Goal: Information Seeking & Learning: Find specific fact

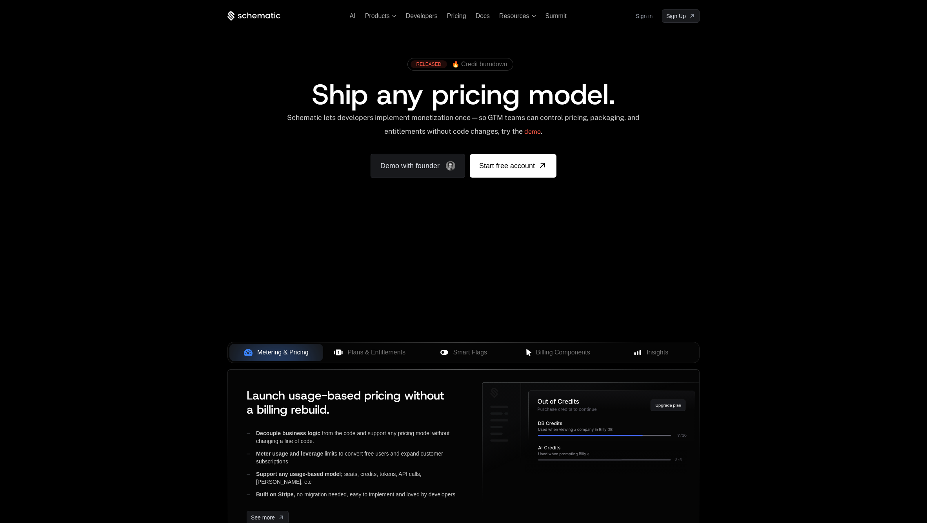
click at [642, 16] on link "Sign in" at bounding box center [644, 16] width 17 height 13
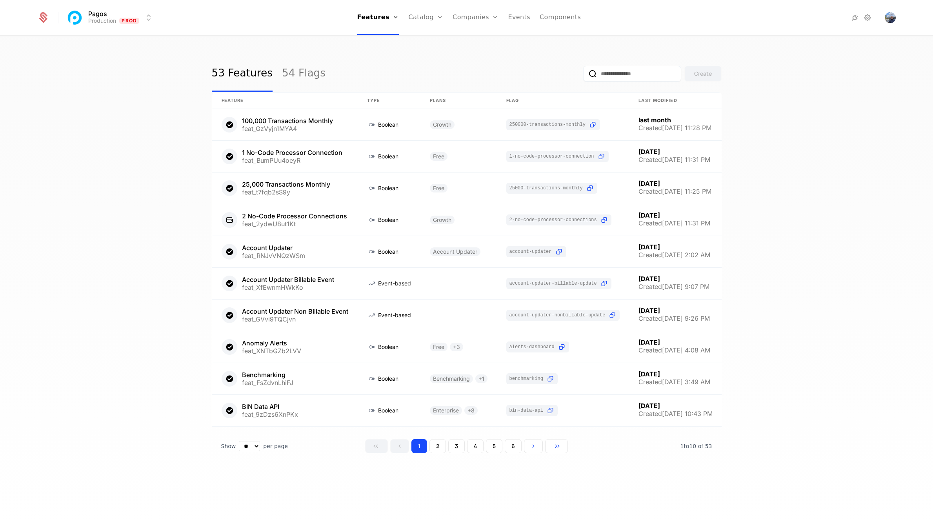
click at [476, 40] on link "Companies" at bounding box center [480, 38] width 36 height 6
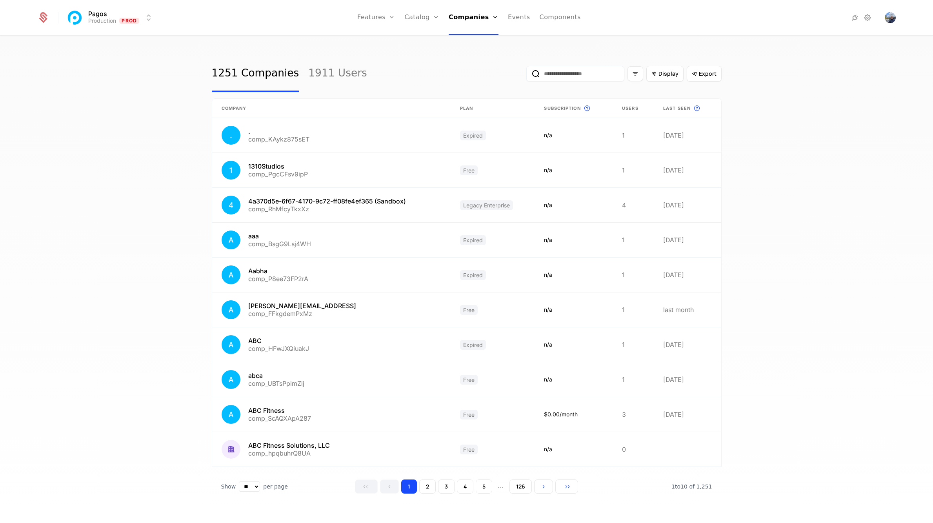
click at [546, 70] on input "email" at bounding box center [575, 74] width 98 height 16
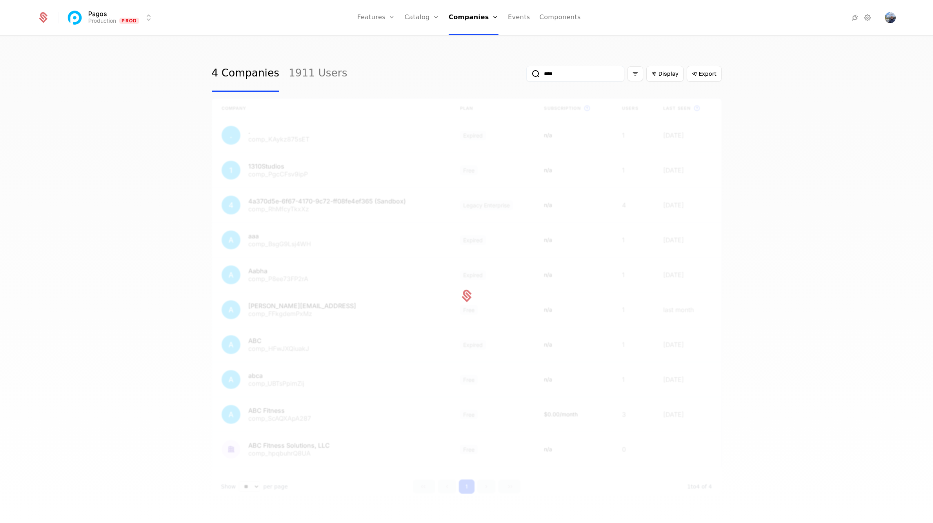
click at [526, 75] on button "submit" at bounding box center [526, 75] width 0 height 0
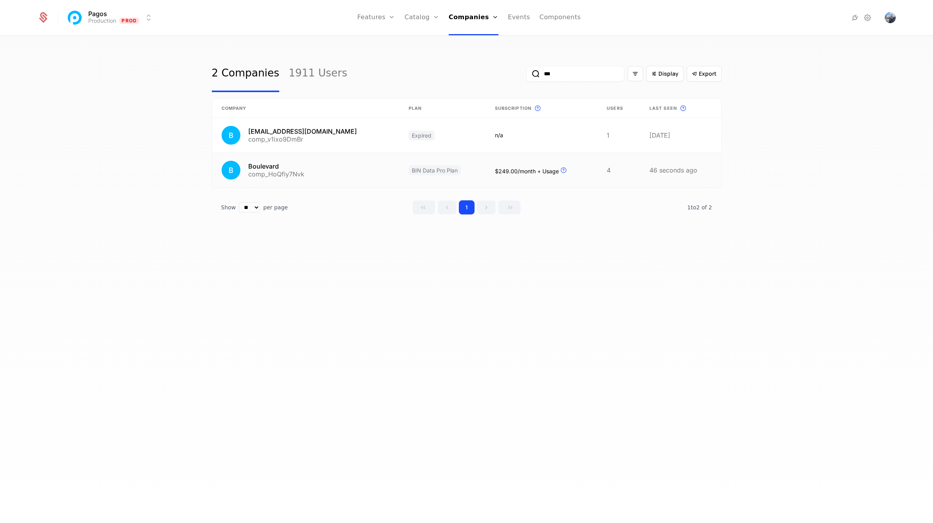
type input "***"
click at [347, 166] on link at bounding box center [305, 170] width 187 height 35
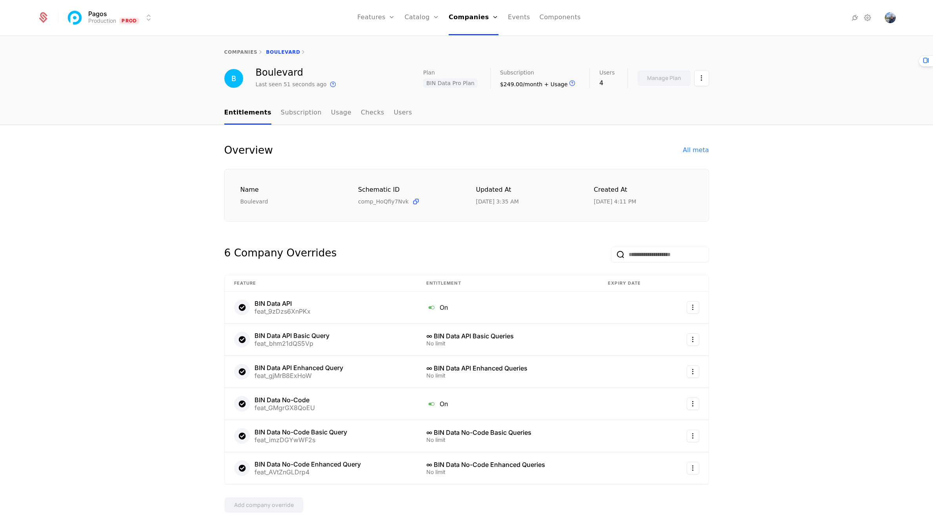
click at [690, 149] on div "All meta" at bounding box center [696, 149] width 26 height 9
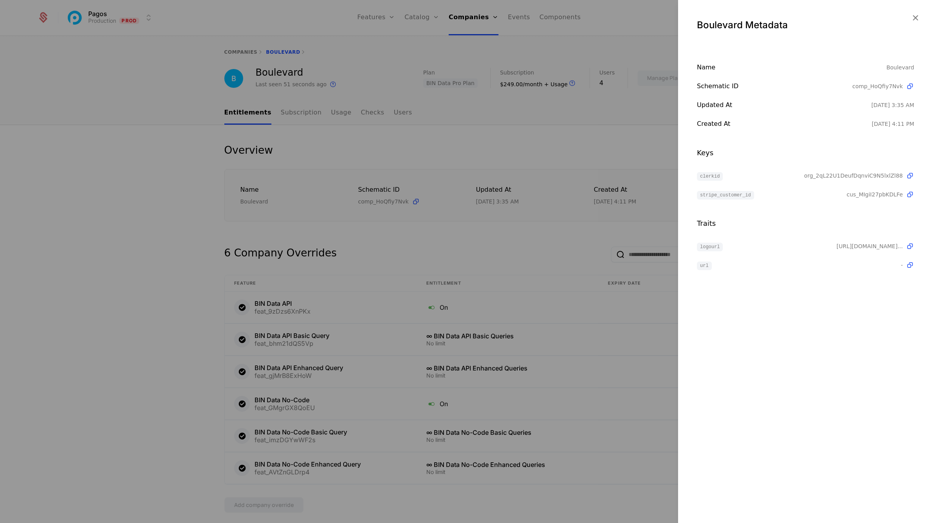
click at [716, 177] on span "clerkid" at bounding box center [710, 176] width 26 height 9
copy span "clerkid"
click at [549, 47] on div at bounding box center [466, 261] width 933 height 523
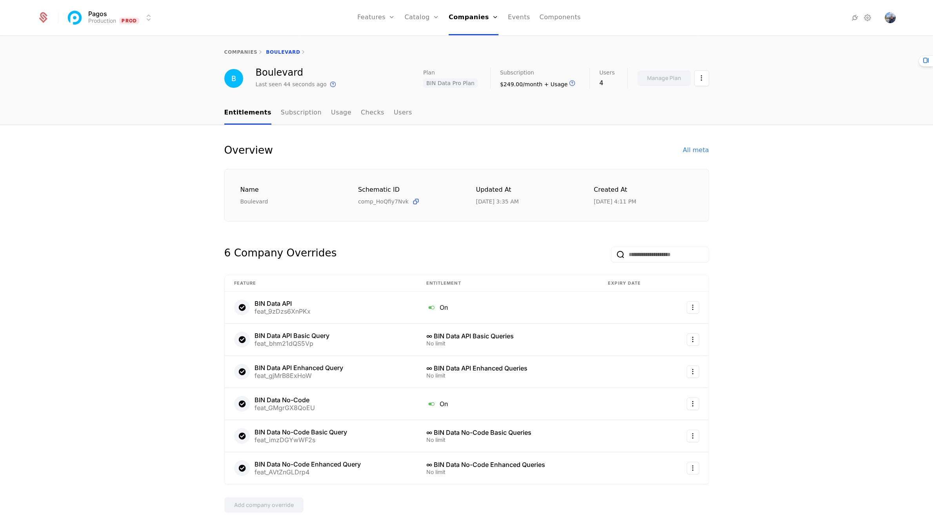
click at [871, 19] on icon at bounding box center [867, 17] width 9 height 9
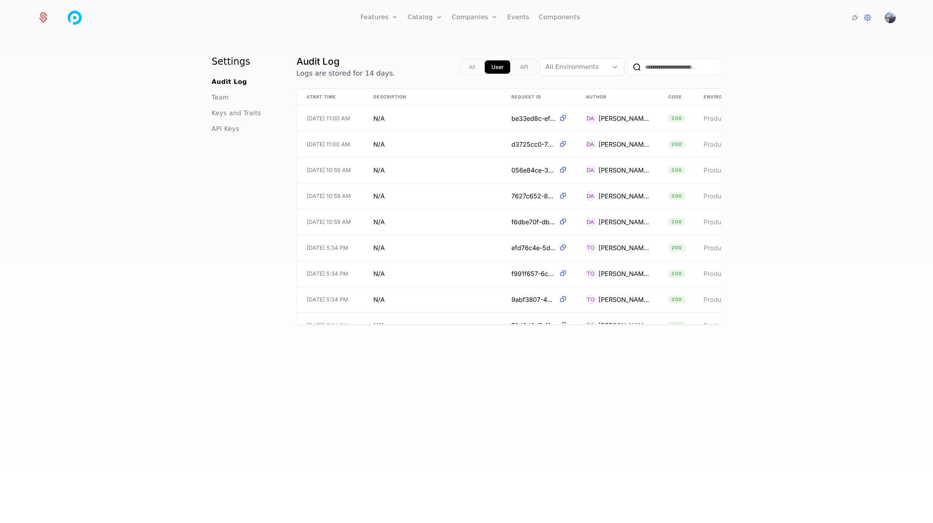
click at [225, 129] on span "API Keys" at bounding box center [226, 128] width 28 height 9
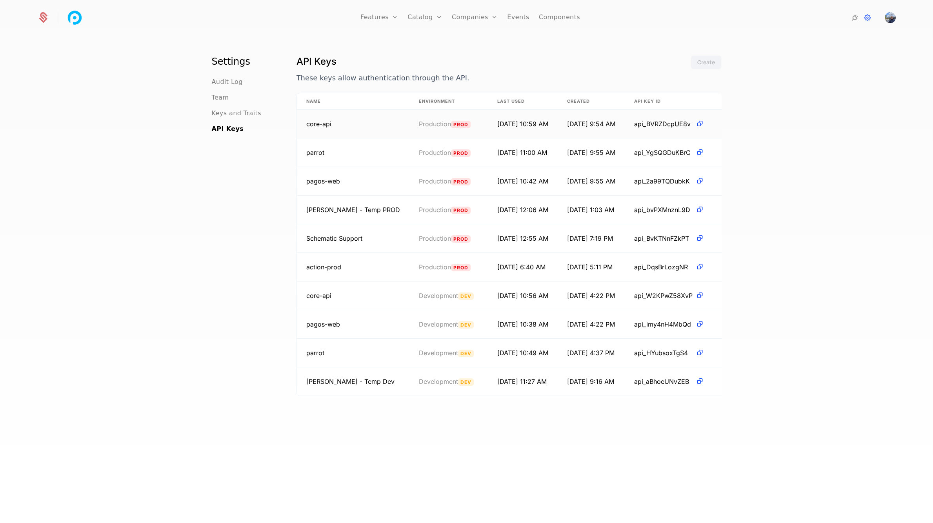
click at [324, 127] on span "core-api" at bounding box center [318, 124] width 25 height 8
click at [704, 128] on html "Features Features Flags Catalog Plans Add Ons Credits Configuration Companies C…" at bounding box center [466, 261] width 933 height 523
click at [377, 209] on html "Features Features Flags Catalog Plans Add Ons Credits Configuration Companies C…" at bounding box center [466, 261] width 933 height 523
click at [344, 264] on td "action-prod" at bounding box center [353, 267] width 113 height 29
click at [342, 249] on td "Schematic Support" at bounding box center [353, 238] width 113 height 29
